Goal: Information Seeking & Learning: Learn about a topic

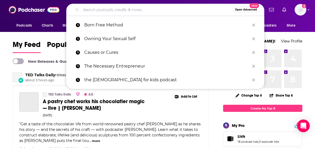
click at [144, 9] on input "Search podcasts, credits, & more..." at bounding box center [157, 10] width 152 height 8
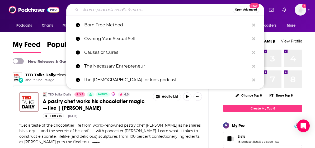
paste input "Ok Here is the login info: [PERSON_NAME][EMAIL_ADDRESS][DOMAIN_NAME] PCKTMS$?"
type input "Ok Here is the login info: [PERSON_NAME][EMAIL_ADDRESS][DOMAIN_NAME] PCKTMS$?"
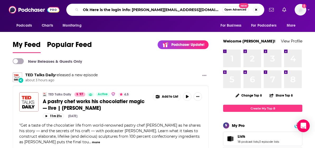
click at [200, 9] on input "Ok Here is the login info: [PERSON_NAME][EMAIL_ADDRESS][DOMAIN_NAME] PCKTMS$?" at bounding box center [151, 10] width 141 height 8
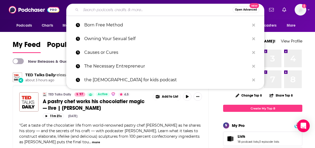
paste input "A Day In Her Life"
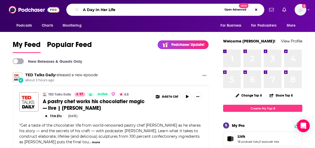
type input "A Day In Her Life"
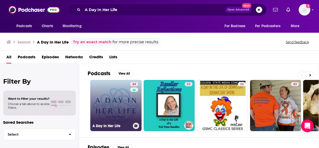
click at [119, 102] on link "44 A Day In Her Life" at bounding box center [115, 105] width 51 height 51
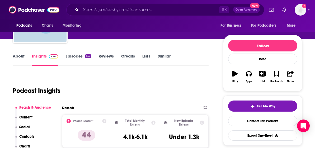
scroll to position [94, 0]
